Goal: Task Accomplishment & Management: Use online tool/utility

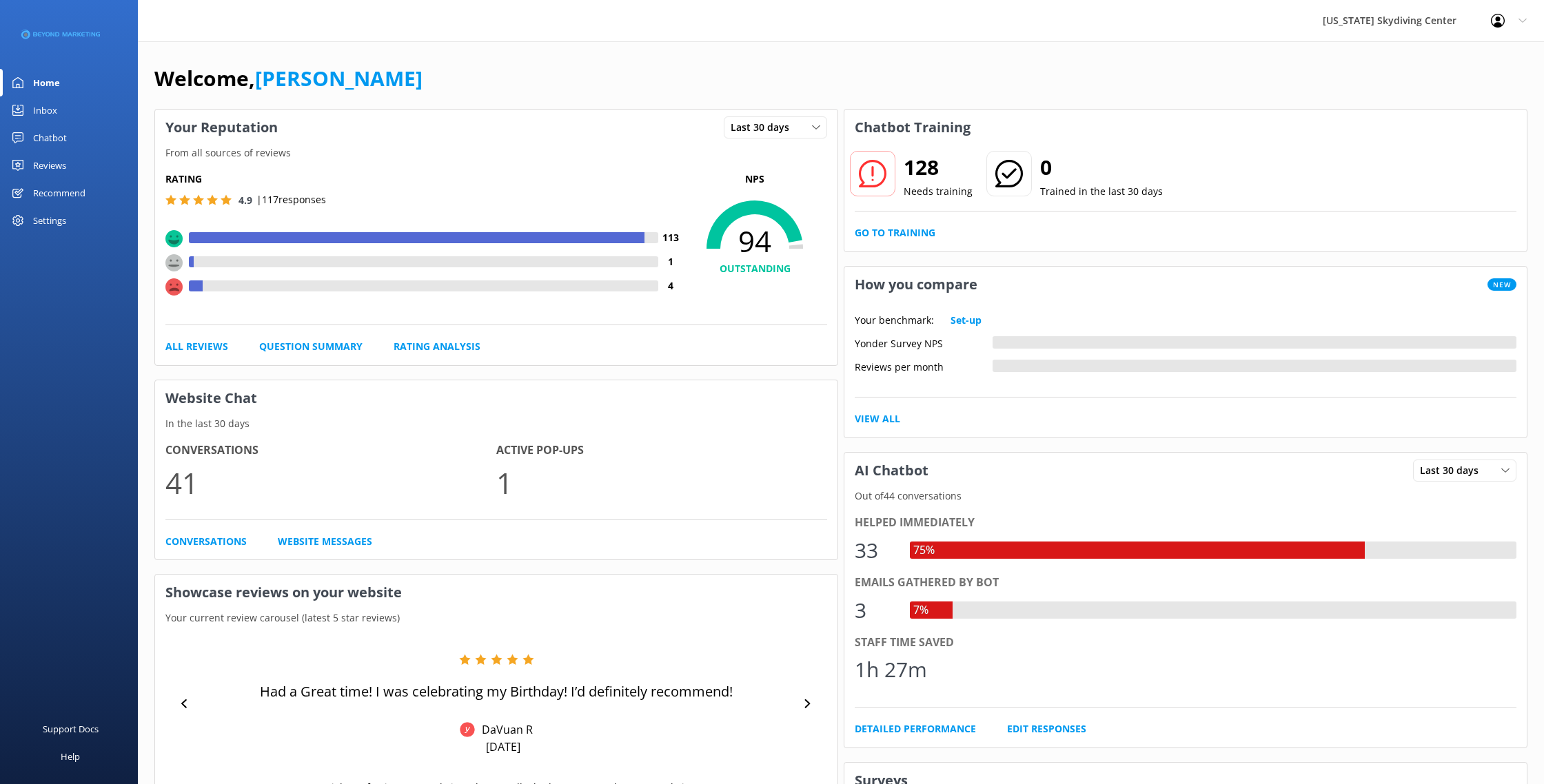
click at [44, 161] on div "Reviews" at bounding box center [49, 165] width 33 height 27
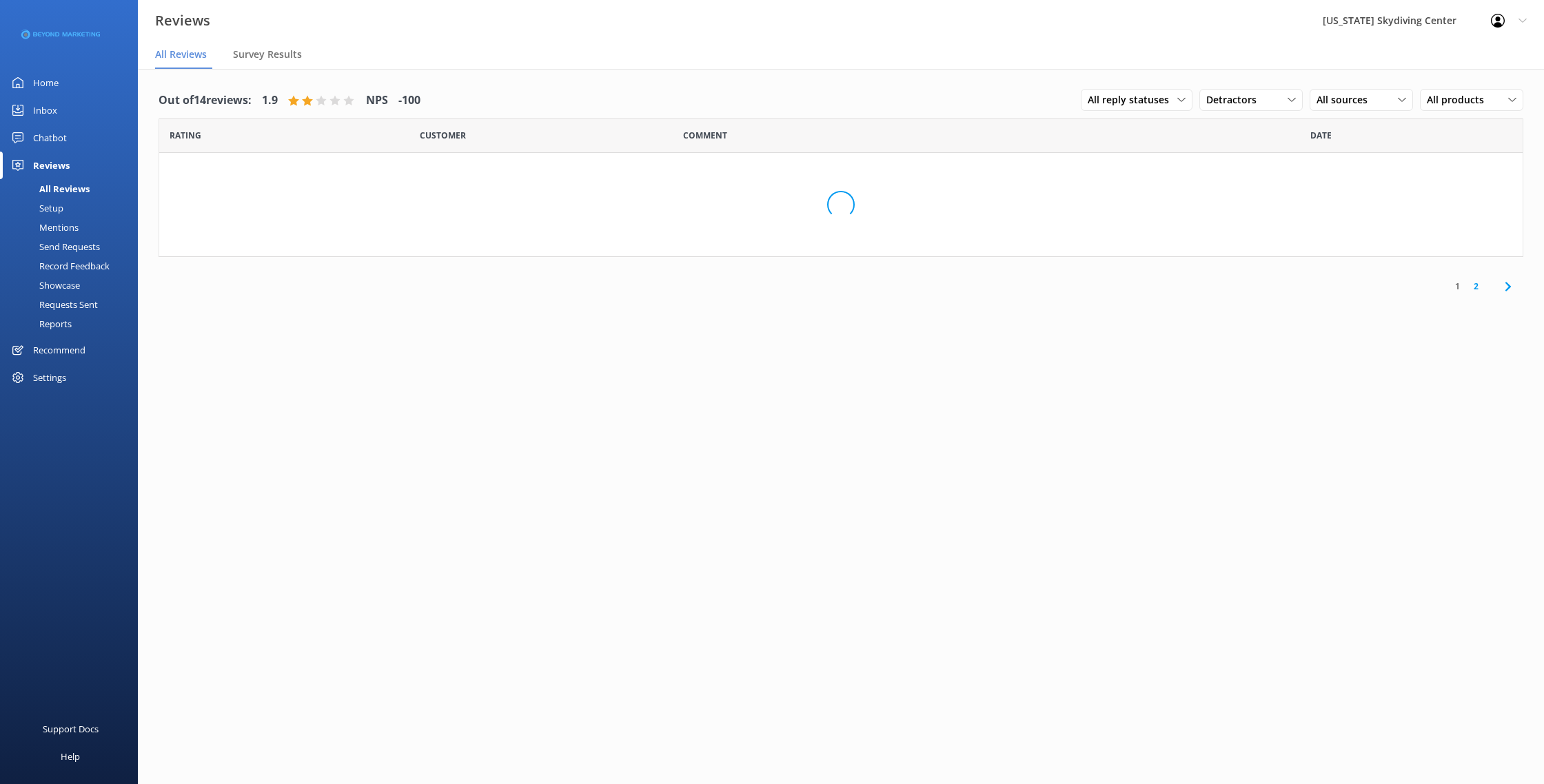
click at [44, 161] on div "Reviews" at bounding box center [51, 165] width 36 height 27
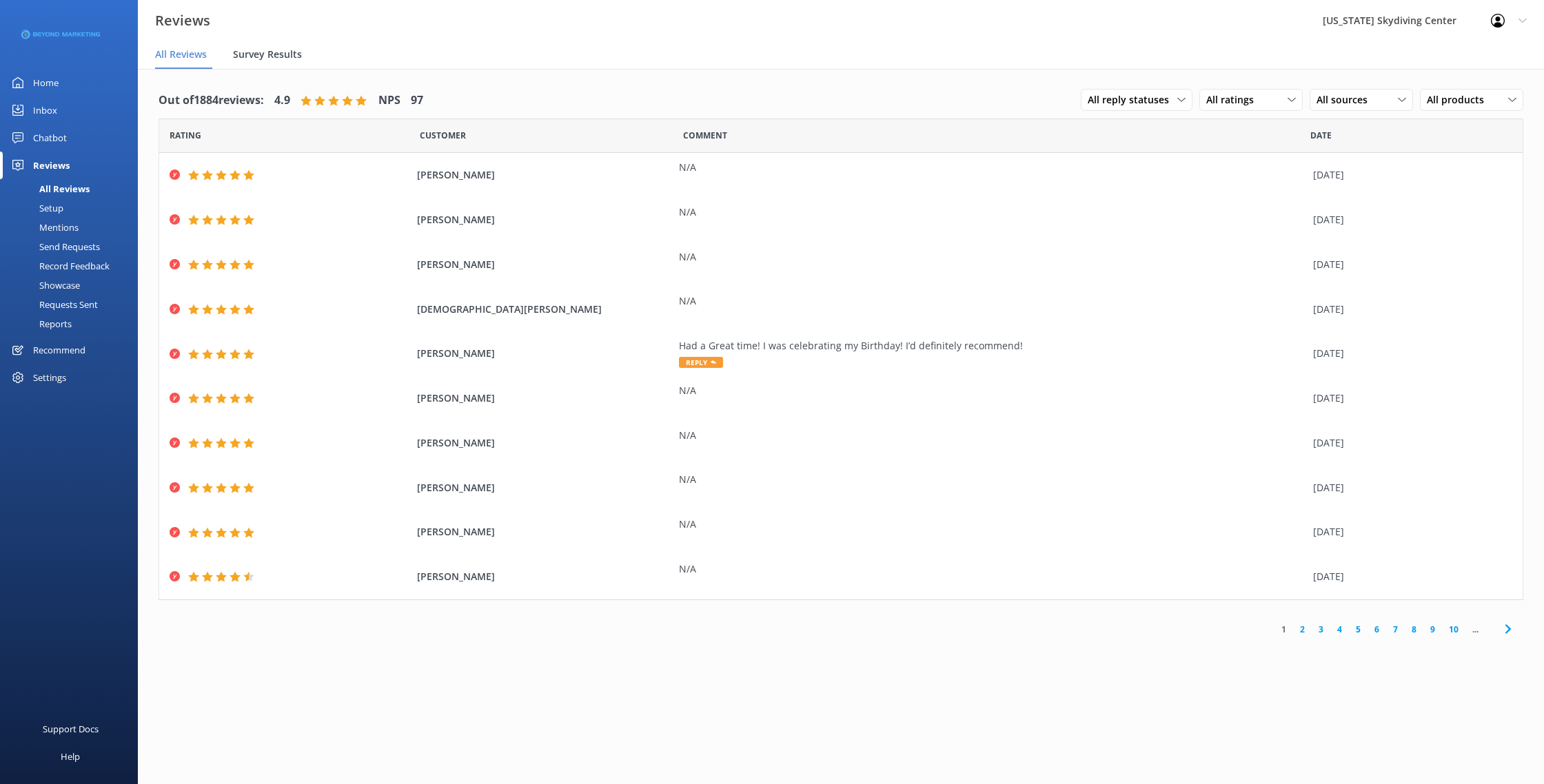
click at [276, 57] on span "Survey Results" at bounding box center [268, 55] width 69 height 14
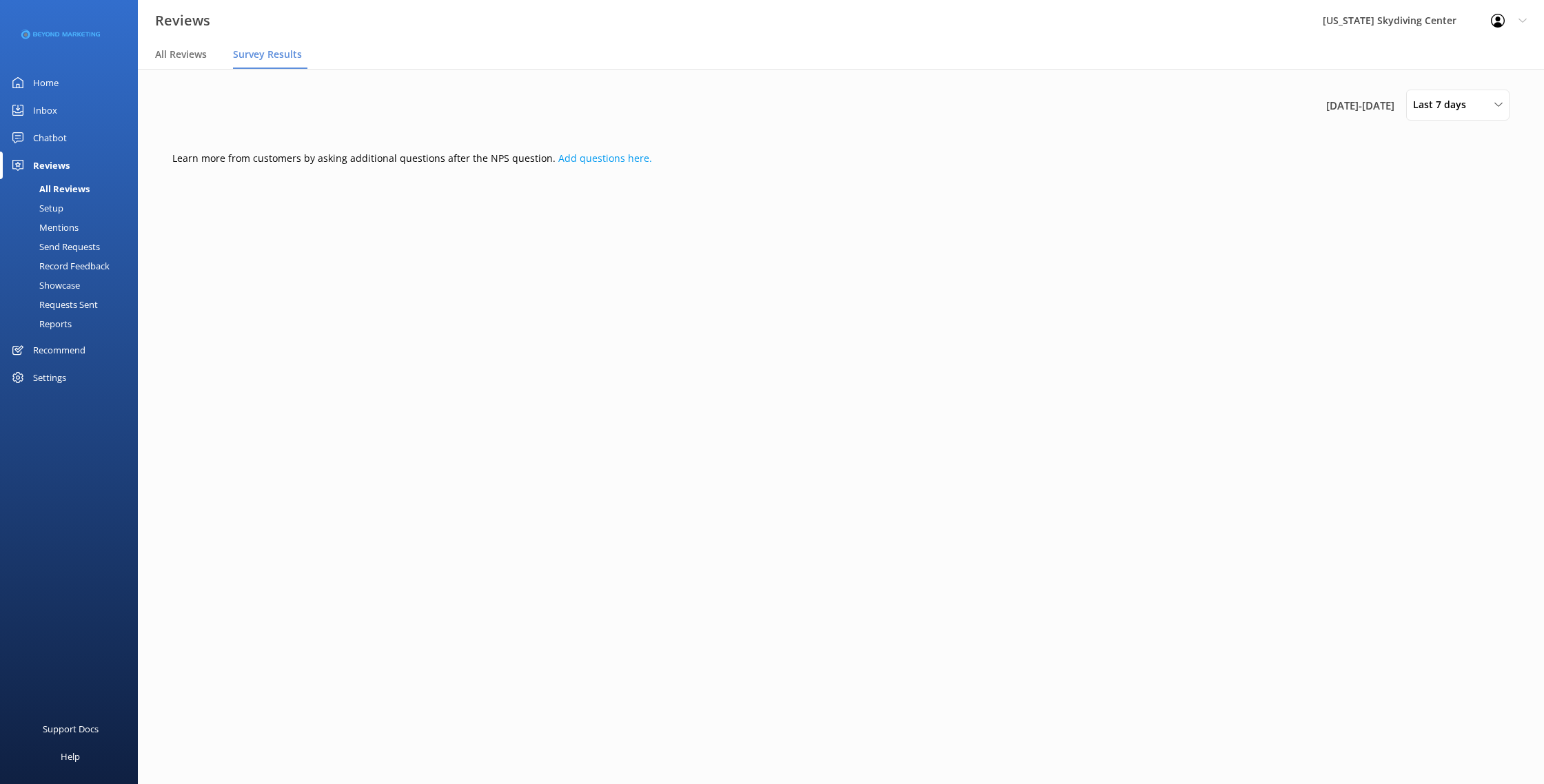
click at [82, 250] on div "Send Requests" at bounding box center [53, 247] width 91 height 19
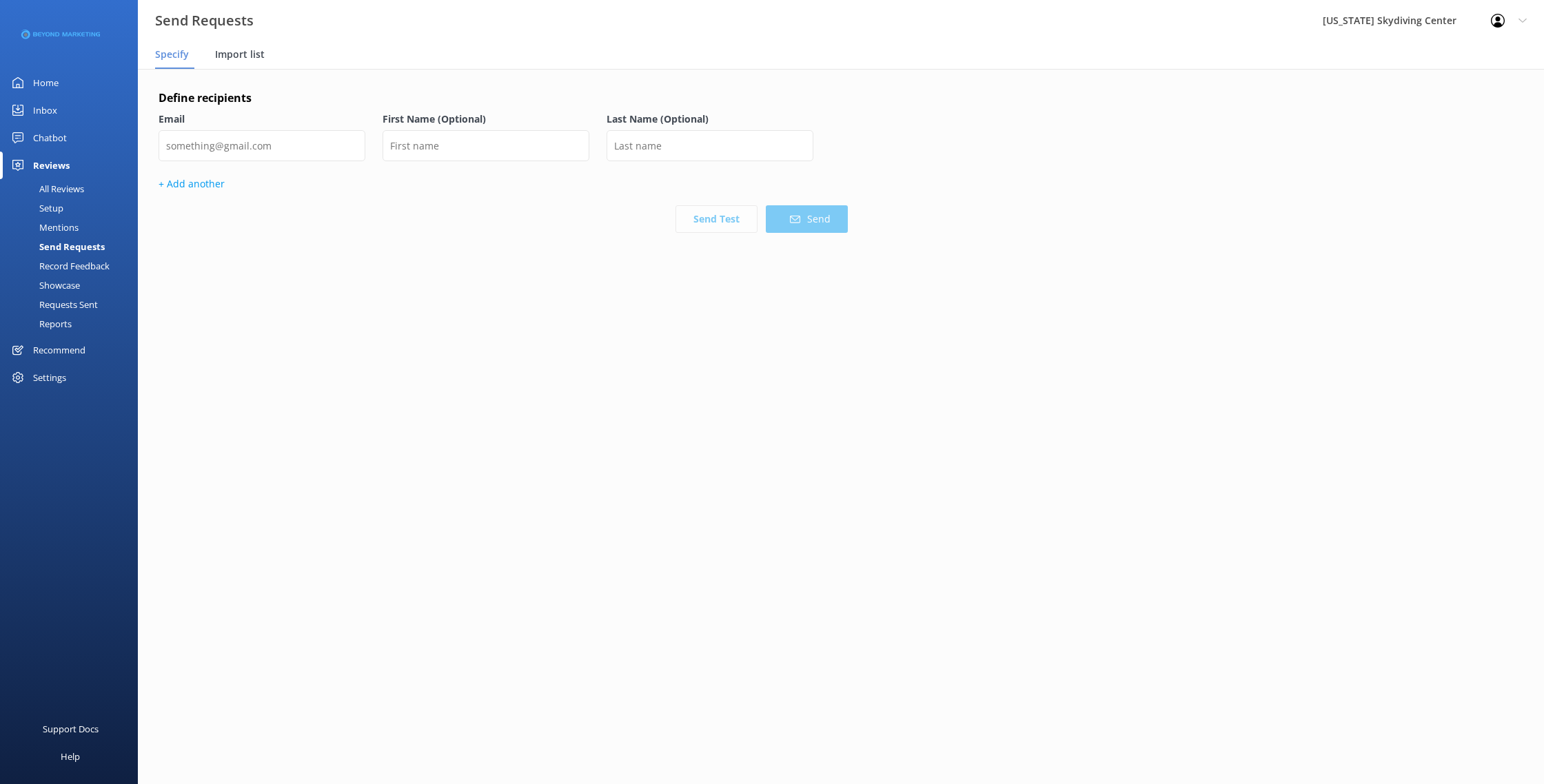
click at [221, 51] on span "Import list" at bounding box center [240, 55] width 50 height 14
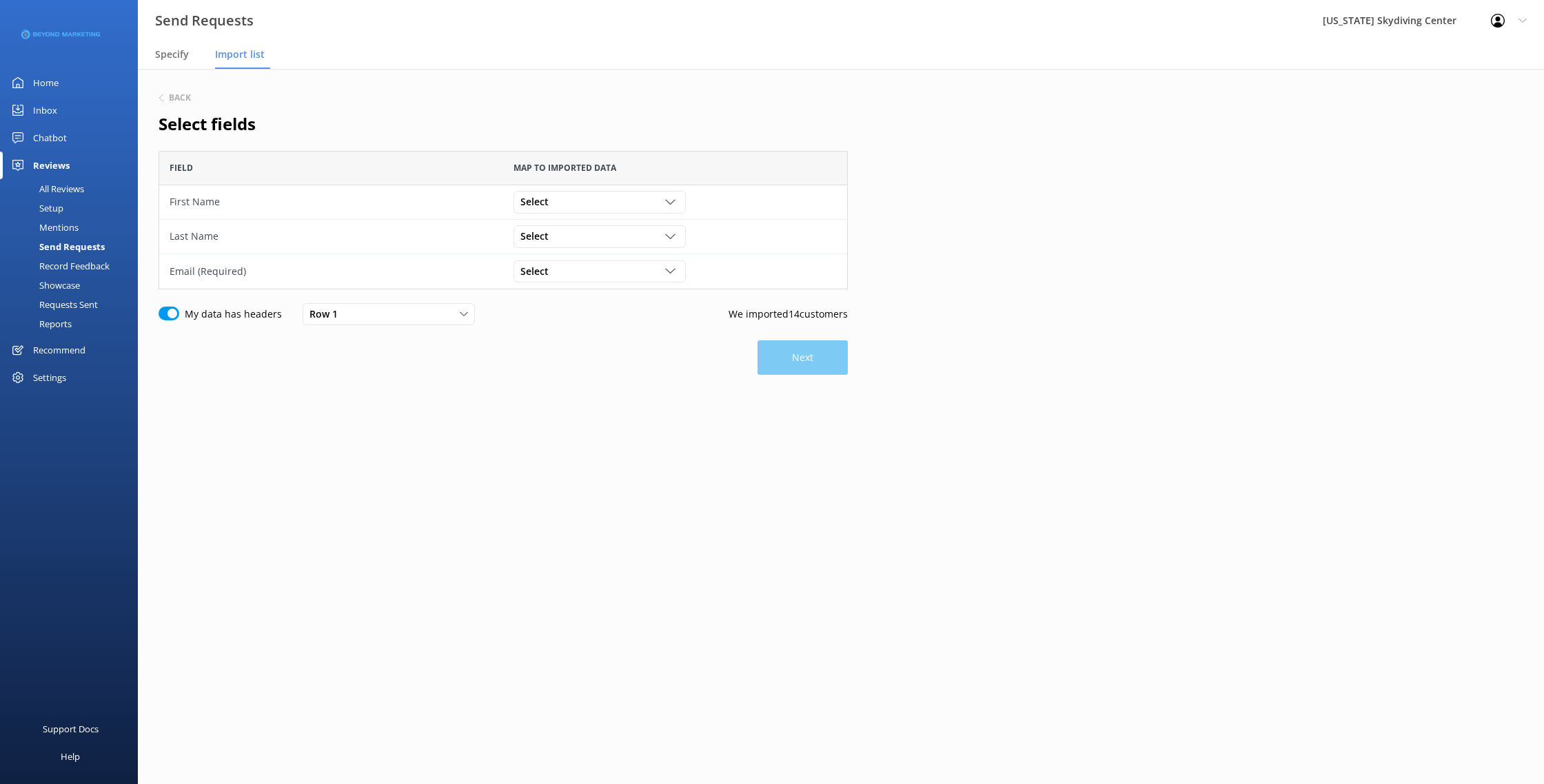
scroll to position [138, 690]
click at [570, 209] on div "Select" at bounding box center [599, 201] width 166 height 15
click at [573, 249] on link "First Name" at bounding box center [599, 258] width 170 height 27
click at [557, 231] on div "Select" at bounding box center [599, 236] width 166 height 15
click at [573, 313] on link "Last Name" at bounding box center [599, 320] width 170 height 27
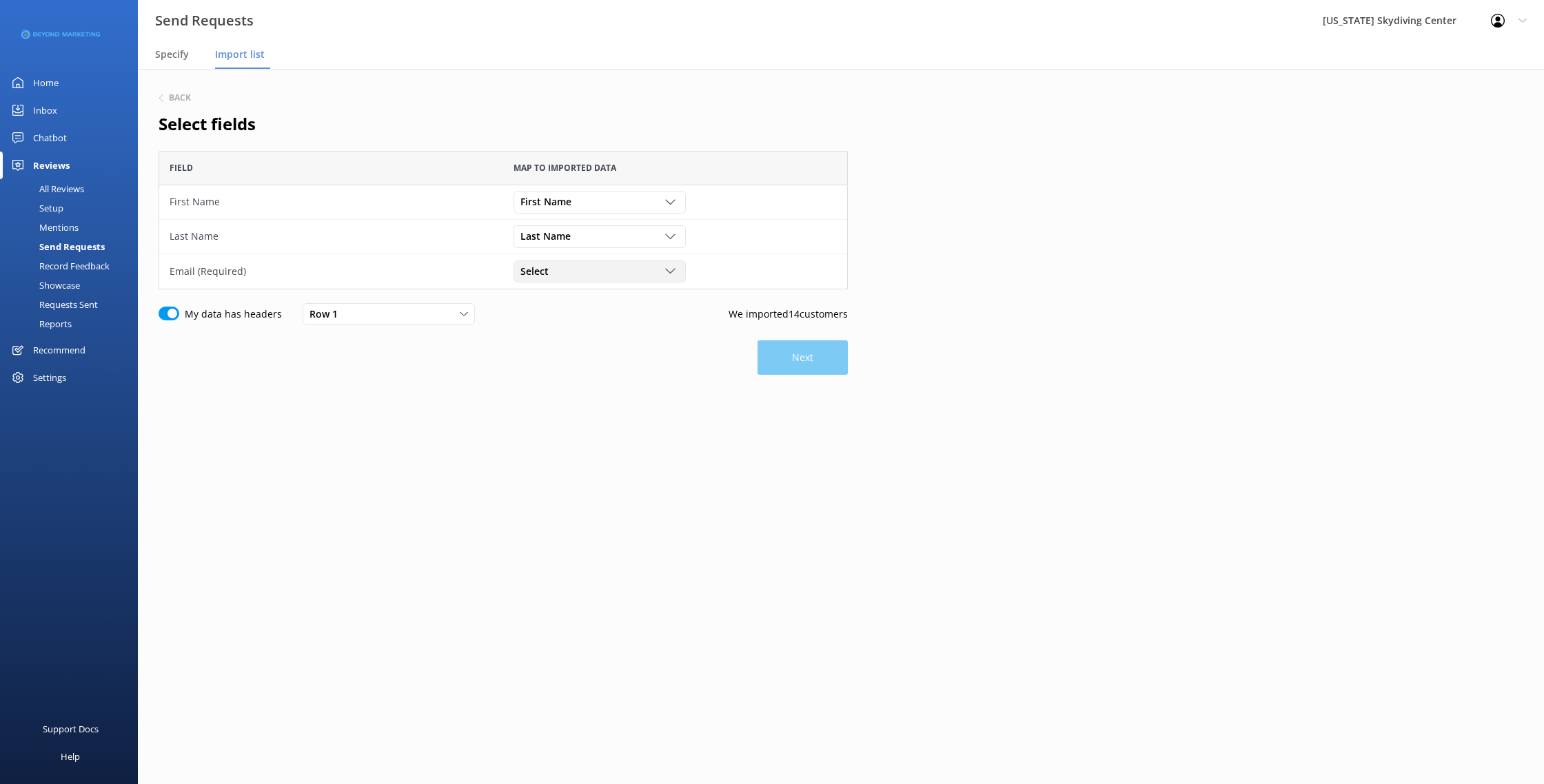
click at [565, 282] on div "Select Customer Id First Name Last Name Email Gender Age Weight Day of birth Ad…" at bounding box center [675, 271] width 344 height 35
click at [565, 282] on div "Select Customer Id First Name Last Name Email Gender Age Weight Day of birth Ad…" at bounding box center [599, 271] width 172 height 22
click at [570, 386] on link "Email" at bounding box center [599, 383] width 170 height 27
click at [830, 374] on button "Next" at bounding box center [803, 357] width 90 height 35
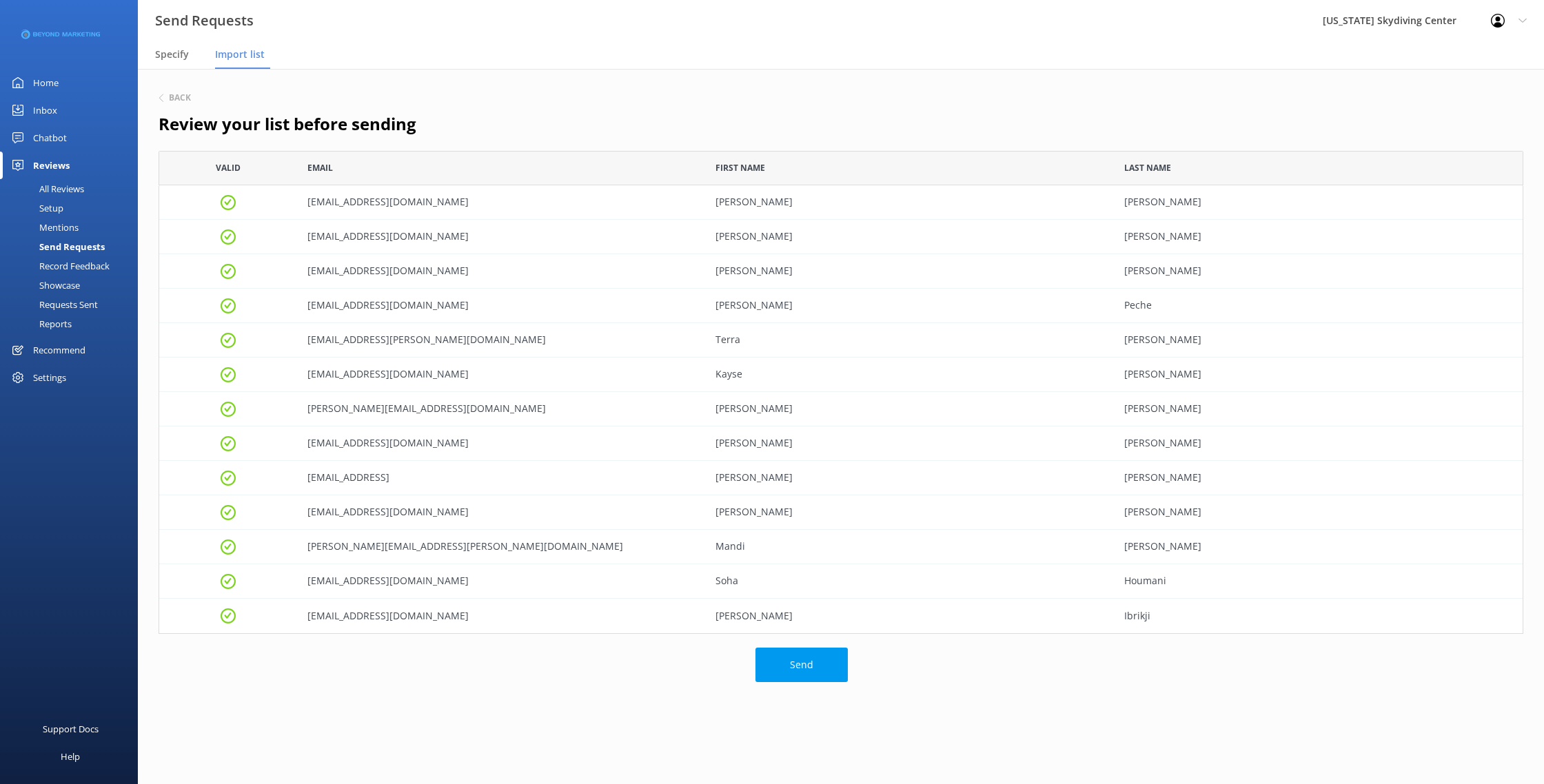
scroll to position [2, 0]
click at [809, 671] on button "Send" at bounding box center [801, 664] width 92 height 35
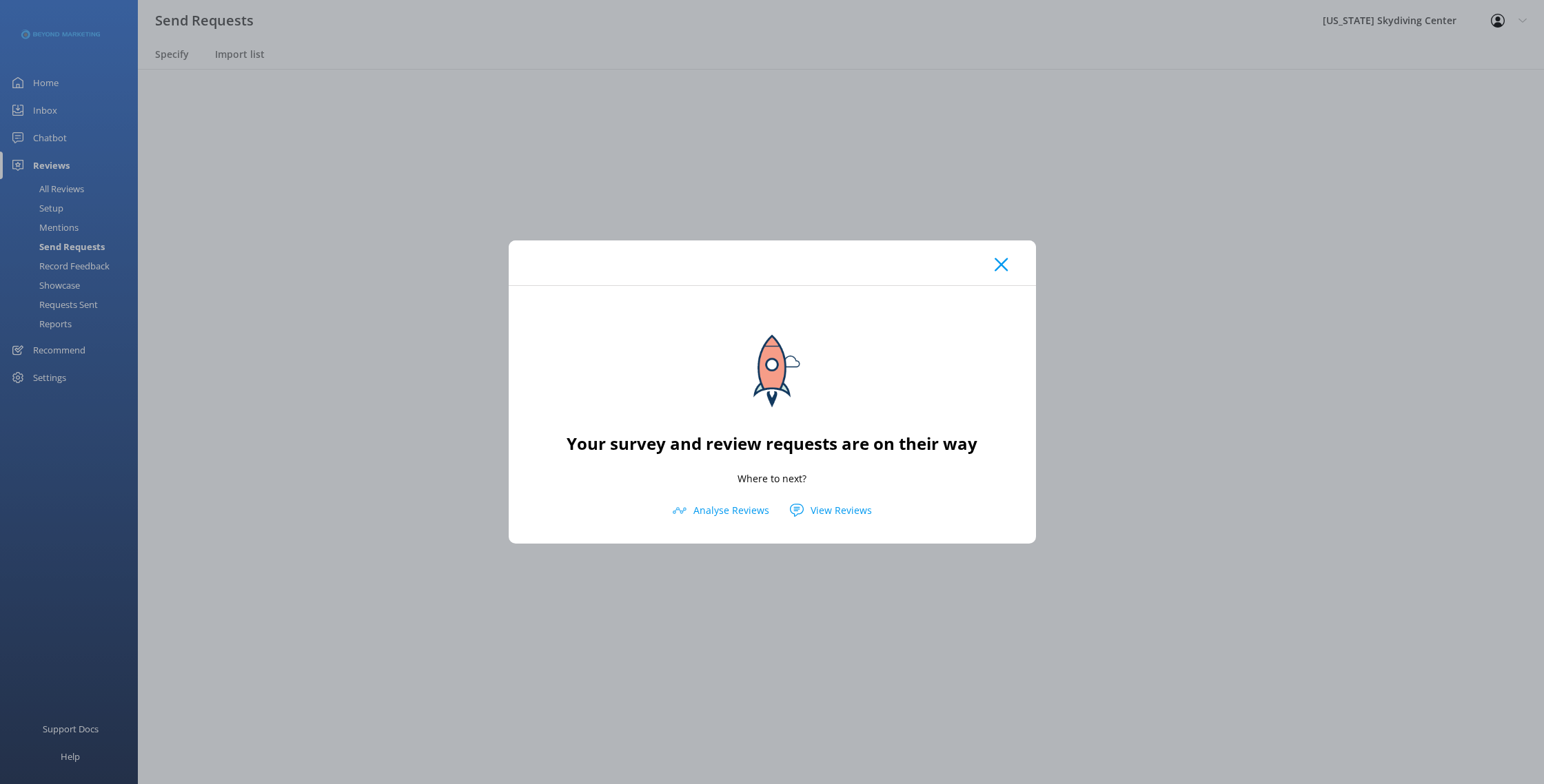
click at [999, 265] on icon at bounding box center [1001, 265] width 13 height 14
